Goal: Task Accomplishment & Management: Use online tool/utility

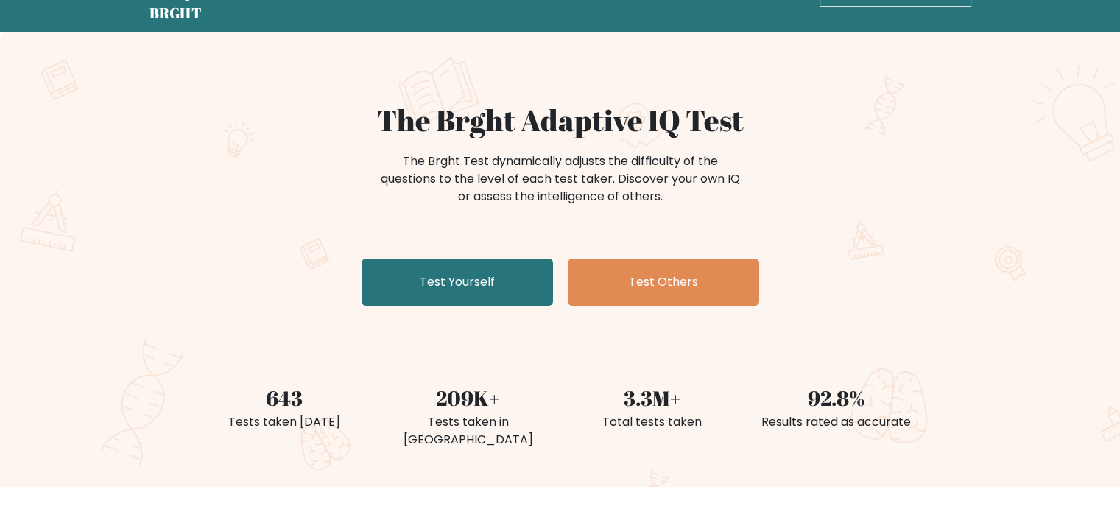
scroll to position [74, 0]
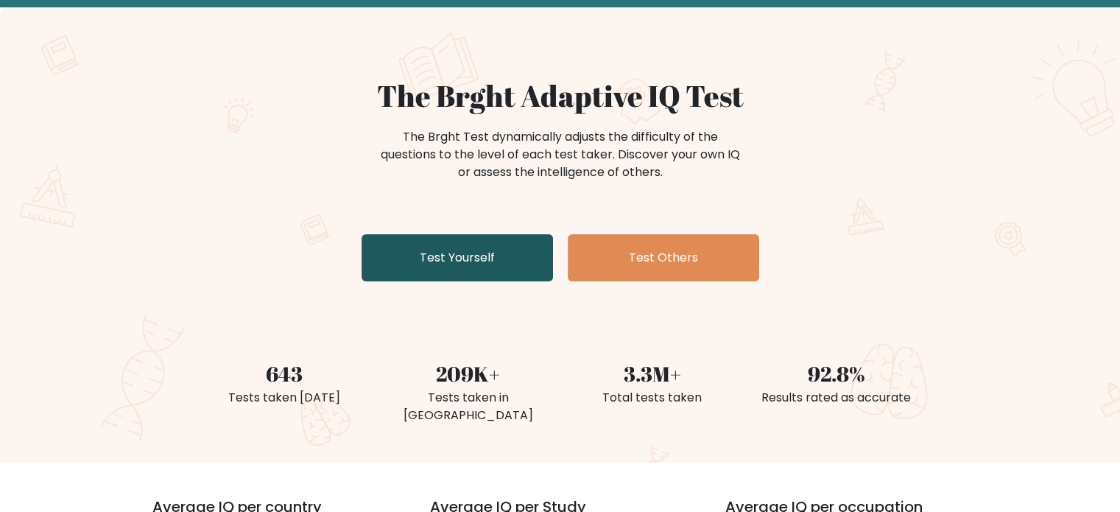
click at [474, 261] on link "Test Yourself" at bounding box center [456, 257] width 191 height 47
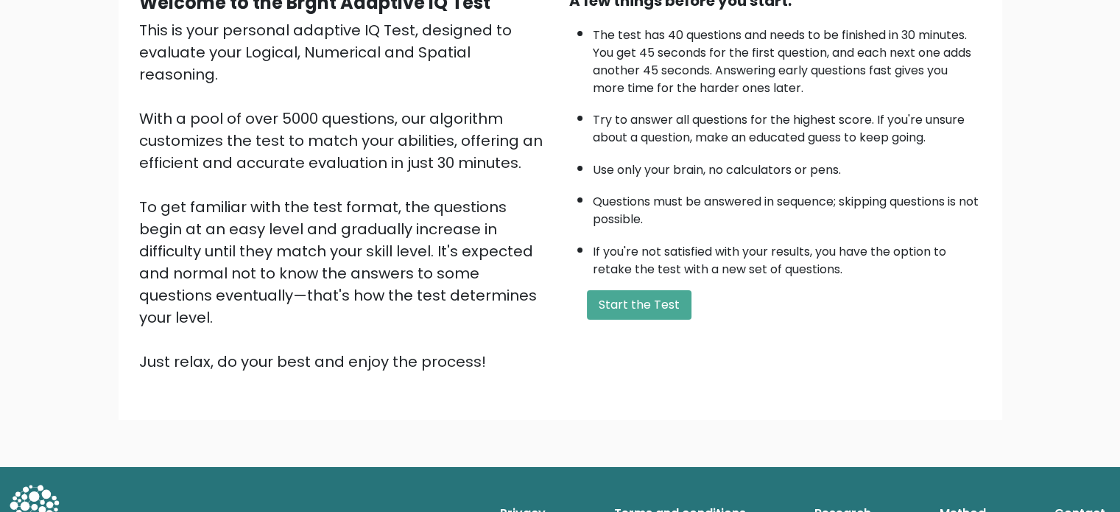
scroll to position [162, 0]
click at [657, 312] on button "Start the Test" at bounding box center [639, 304] width 105 height 29
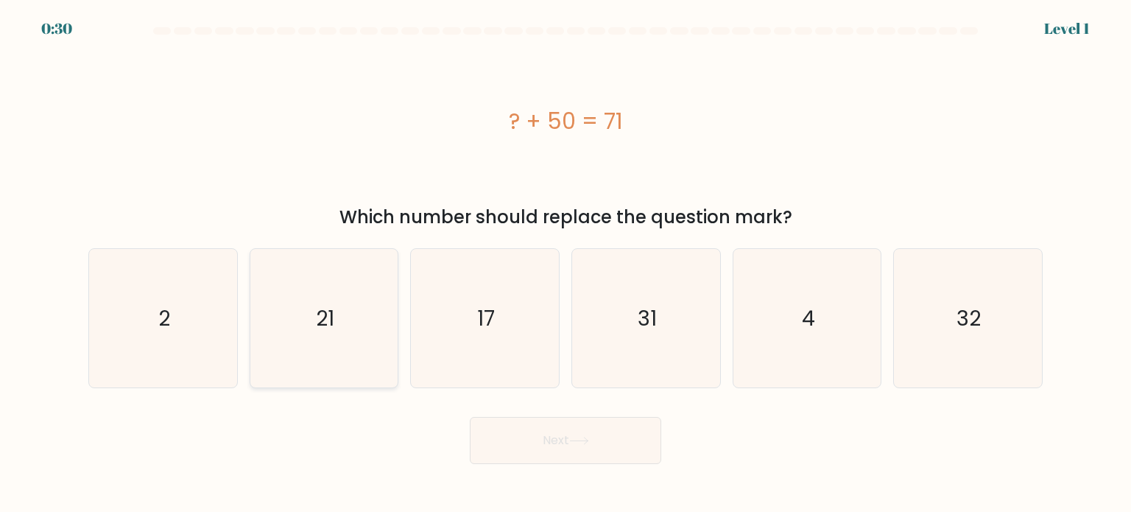
click at [347, 291] on icon "21" at bounding box center [324, 318] width 138 height 138
click at [565, 263] on input "b. 21" at bounding box center [565, 259] width 1 height 7
radio input "true"
click at [494, 438] on button "Next" at bounding box center [565, 440] width 191 height 47
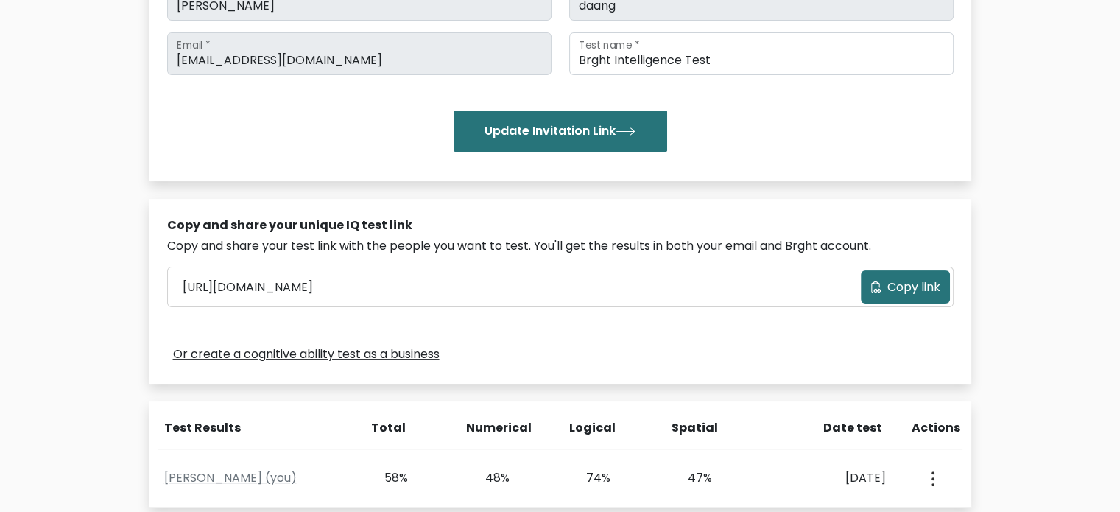
scroll to position [442, 0]
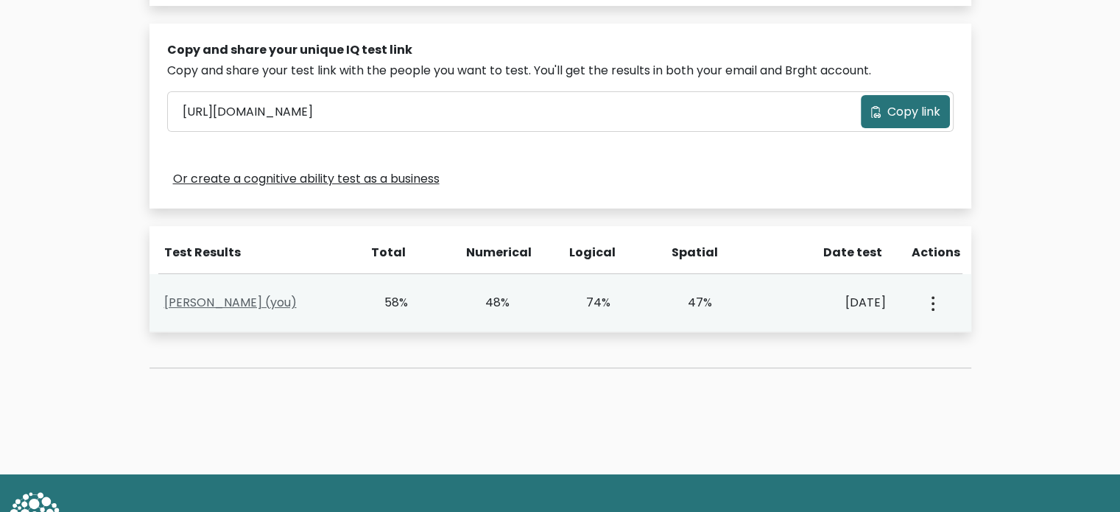
click at [236, 300] on link "Teresita Daang (you)" at bounding box center [230, 302] width 132 height 17
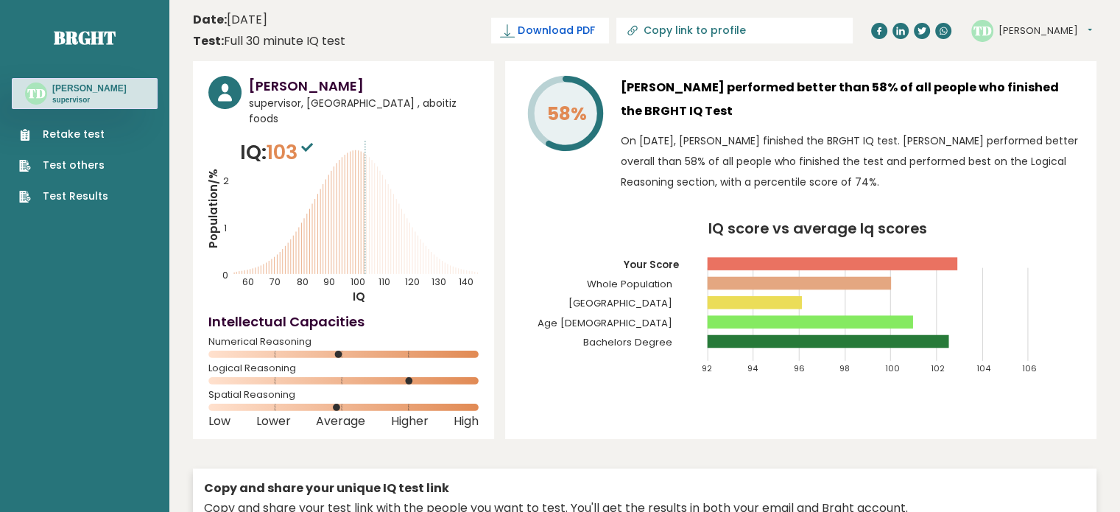
click at [594, 29] on span "Download PDF" at bounding box center [555, 30] width 77 height 15
